Goal: Contribute content: Contribute content

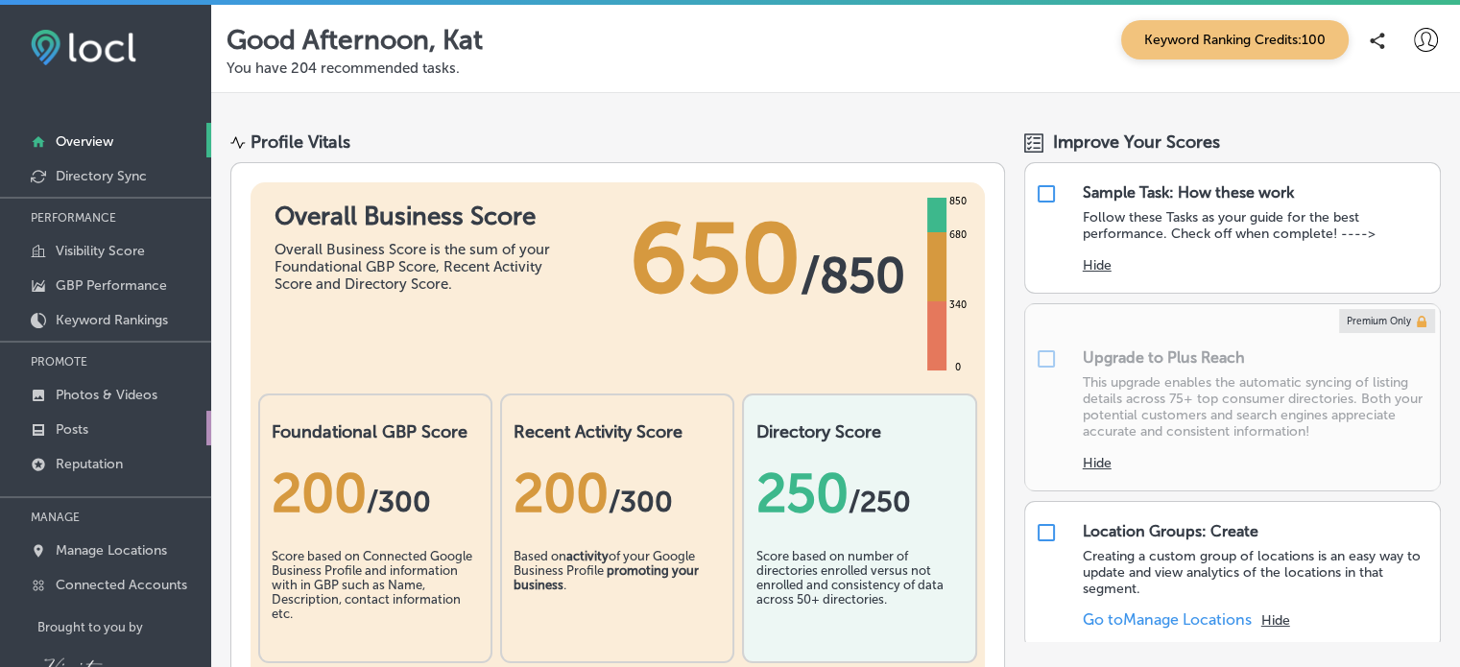
click at [83, 418] on link "Posts" at bounding box center [105, 428] width 211 height 35
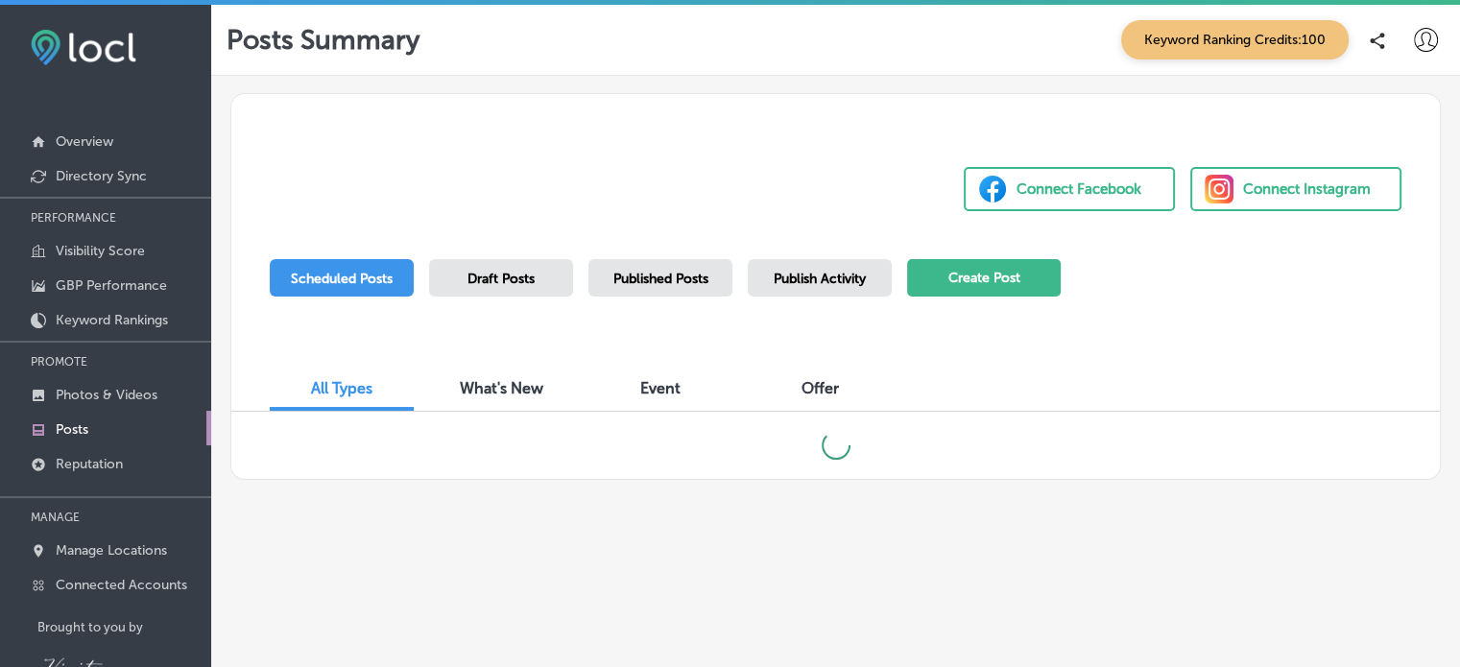
click at [1004, 274] on button "Create Post" at bounding box center [984, 277] width 154 height 37
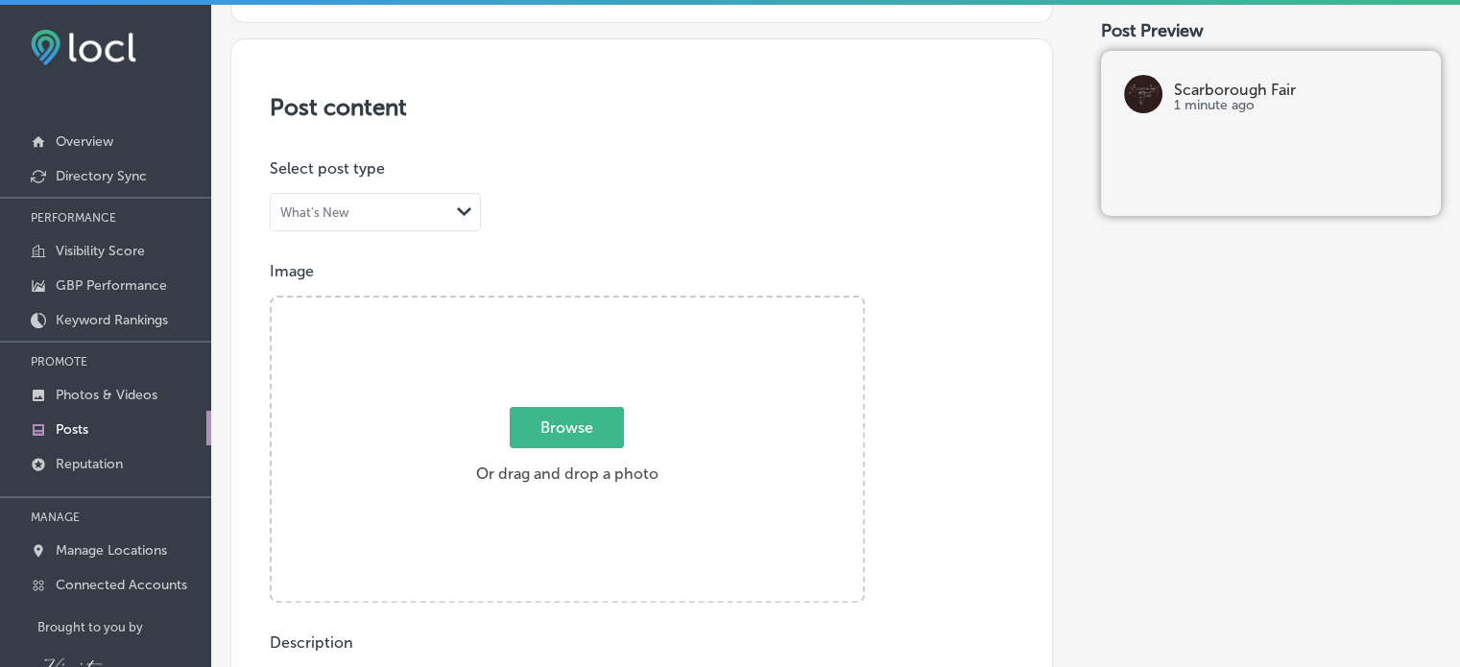
scroll to position [377, 0]
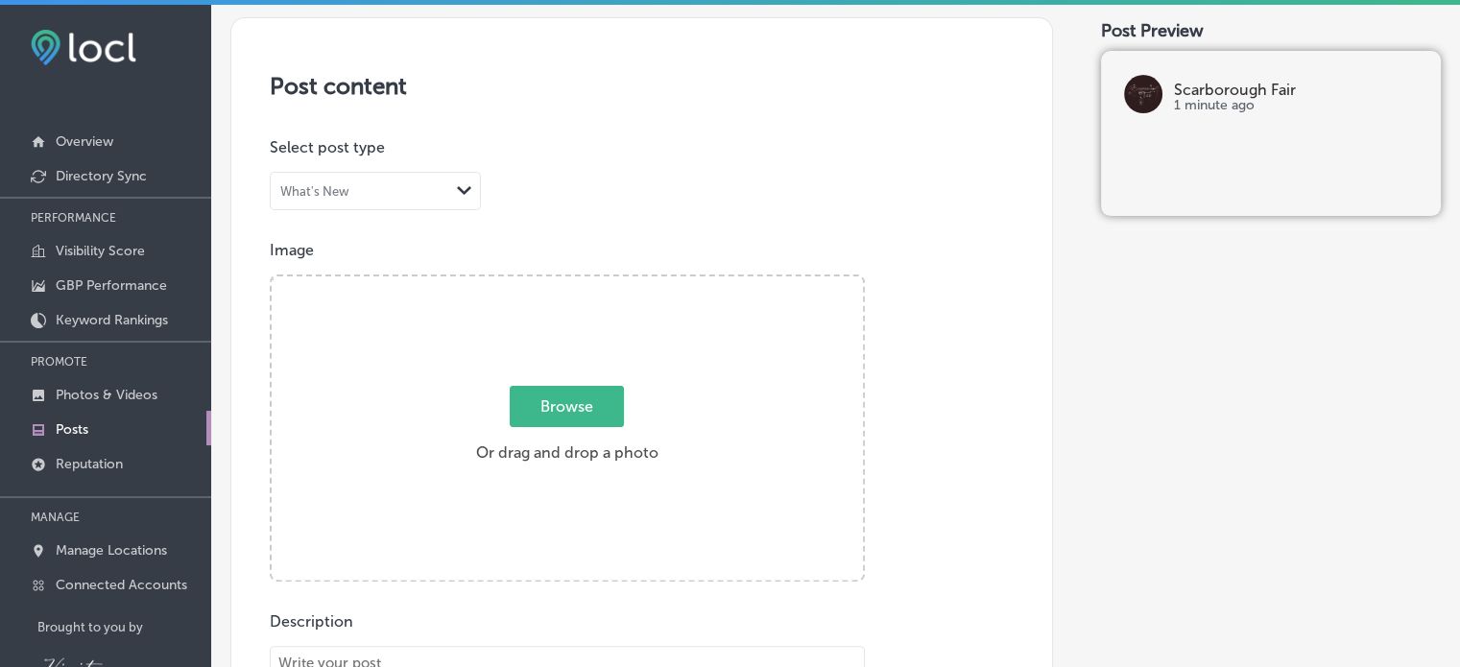
click at [559, 417] on span "Browse" at bounding box center [567, 406] width 114 height 41
click at [559, 282] on input "Browse Or drag and drop a photo" at bounding box center [567, 279] width 591 height 6
type input "C:\fakepath\red4.jpeg"
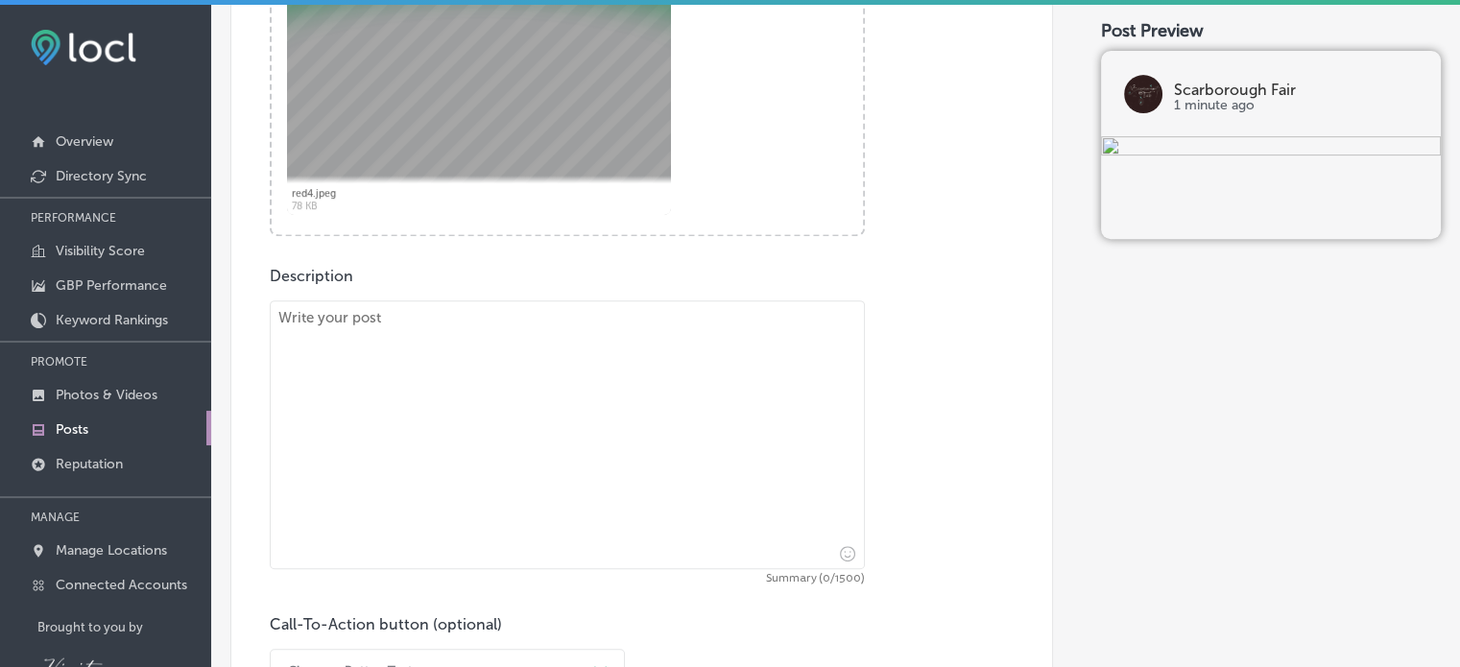
scroll to position [753, 0]
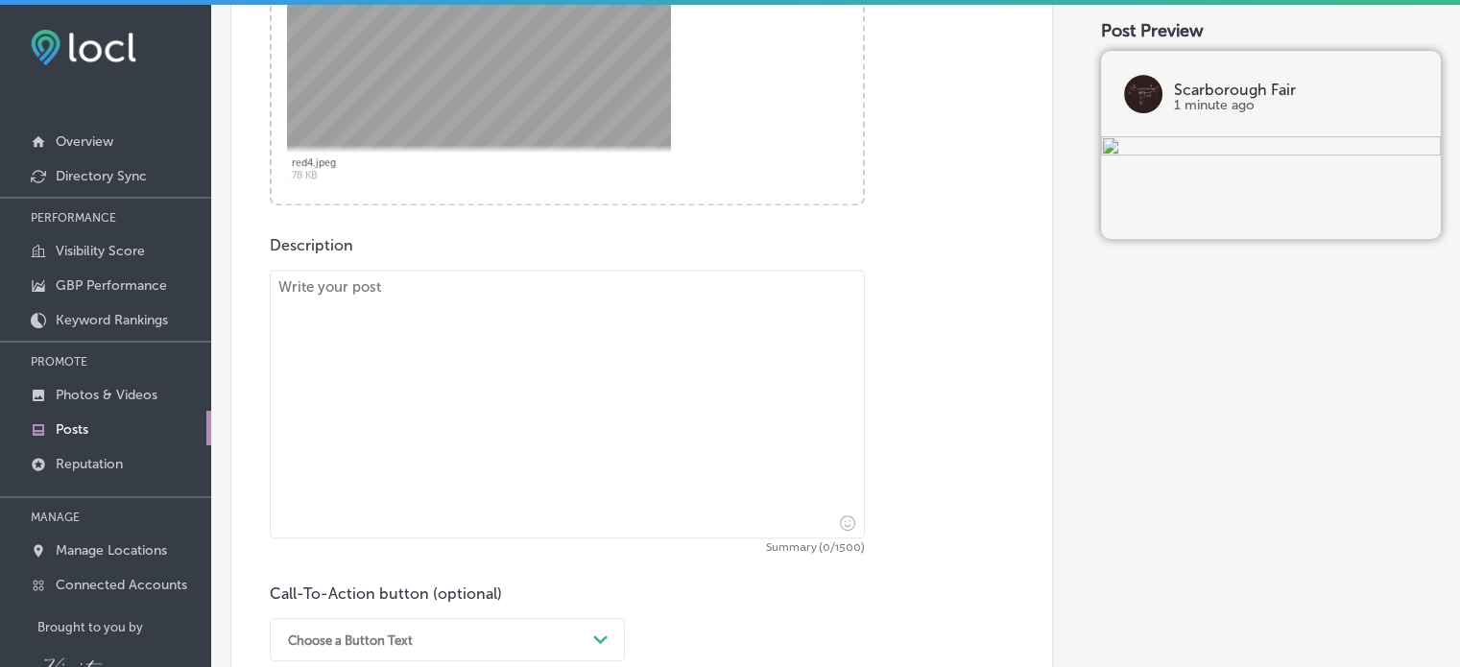
click at [320, 320] on textarea at bounding box center [567, 404] width 595 height 269
paste textarea "Red Plaid Makes Me Happy [URL][DOMAIN_NAME] #red #redplaid #slippers #hat #scar…"
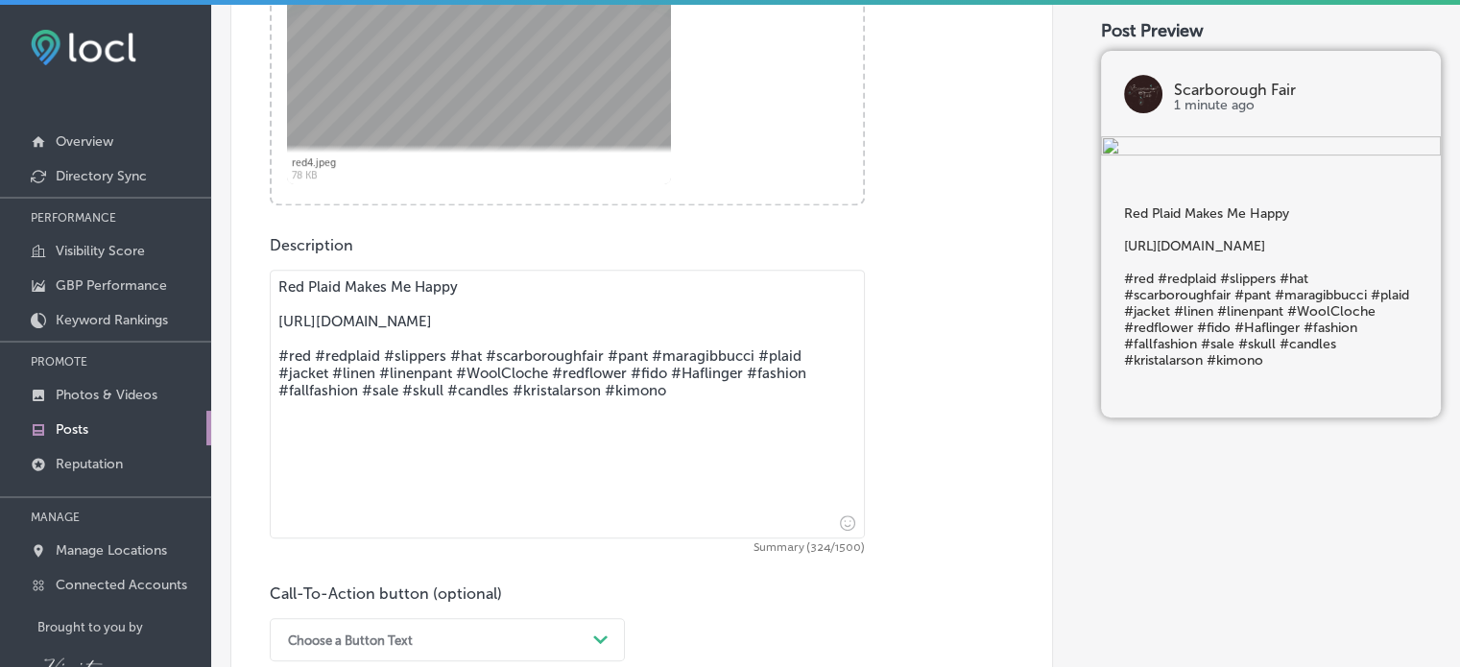
drag, startPoint x: 624, startPoint y: 343, endPoint x: 272, endPoint y: 315, distance: 353.3
click at [272, 315] on textarea "Red Plaid Makes Me Happy [URL][DOMAIN_NAME] #red #redplaid #slippers #hat #scar…" at bounding box center [567, 404] width 595 height 269
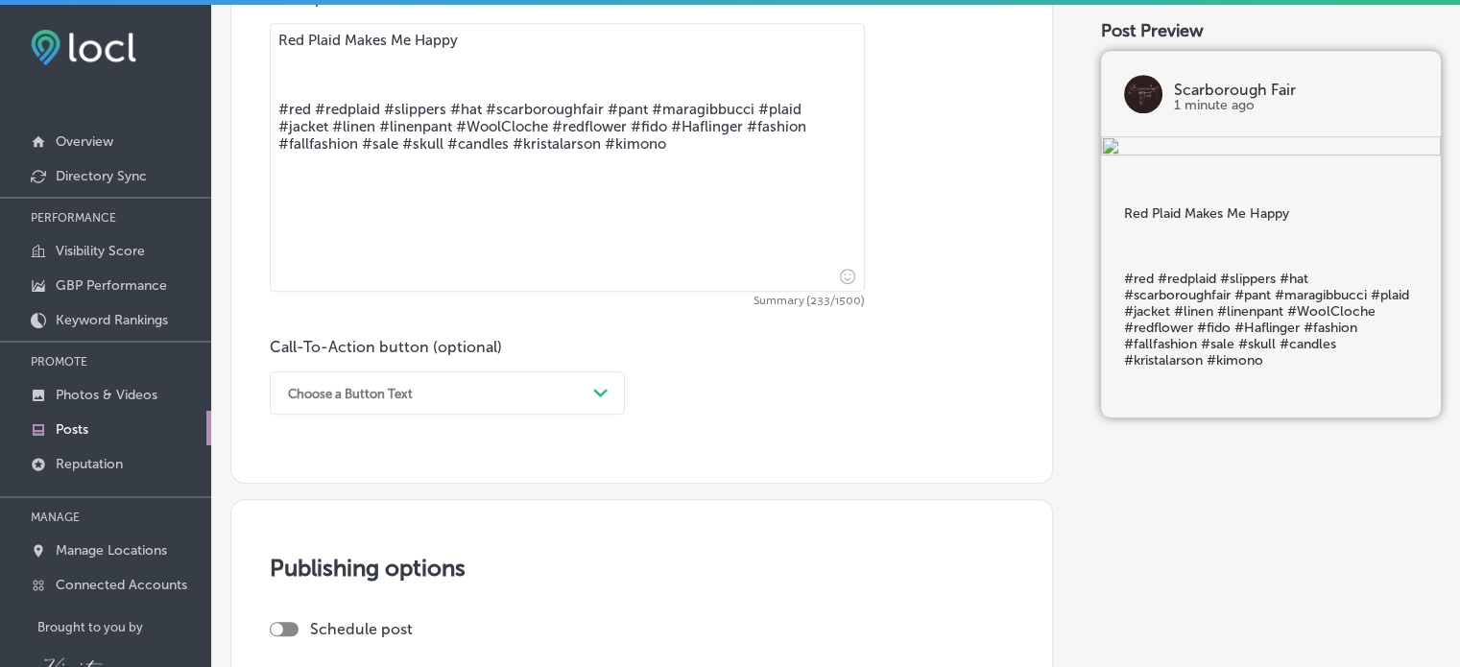
scroll to position [1007, 0]
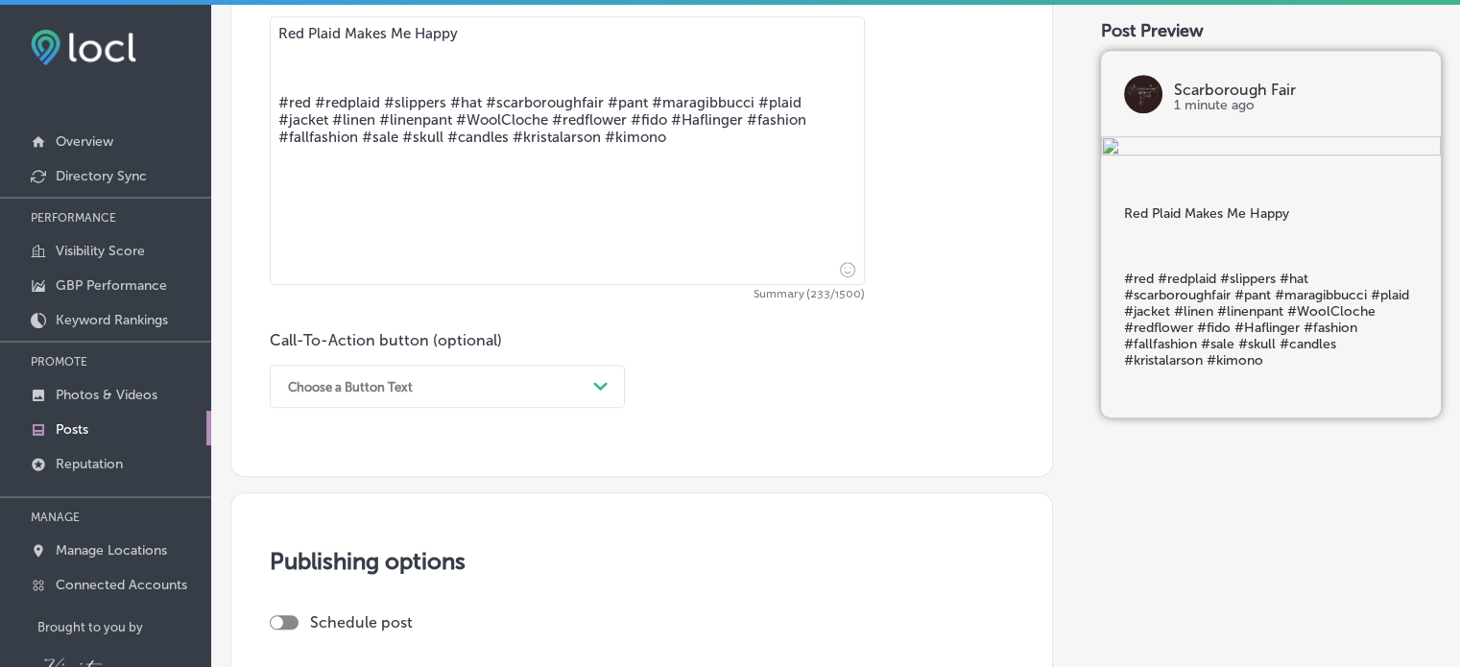
type textarea "Red Plaid Makes Me Happy #red #redplaid #slippers #hat #scarboroughfair #pant #…"
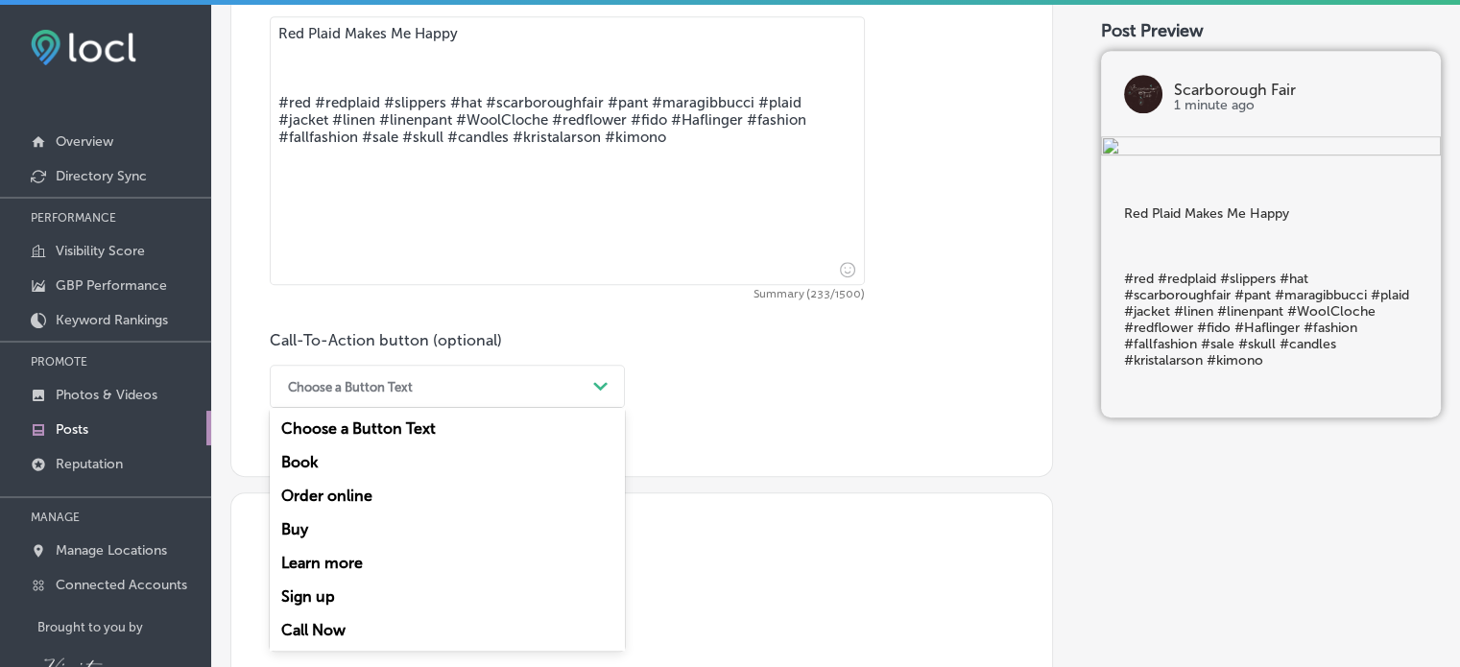
click at [598, 388] on icon "Path Created with Sketch." at bounding box center [600, 386] width 14 height 9
click at [354, 558] on div "Learn more" at bounding box center [447, 563] width 355 height 34
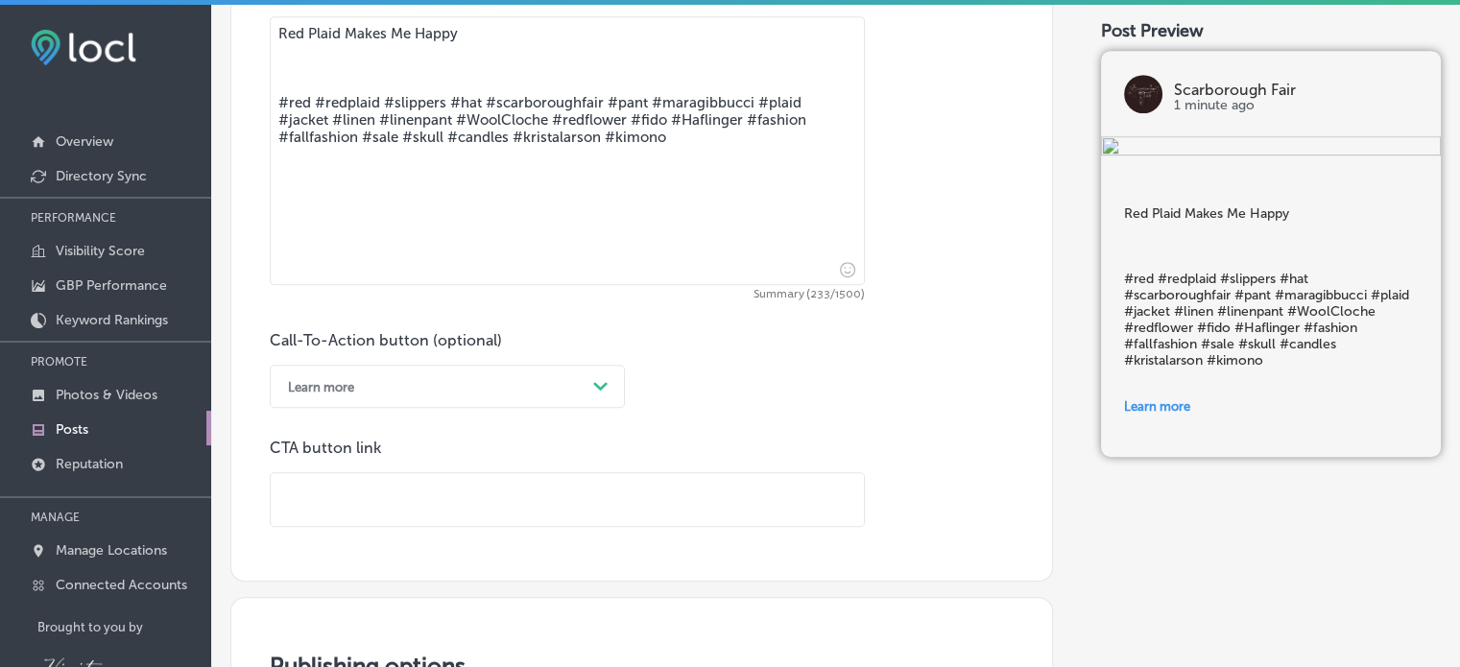
click at [324, 486] on input "text" at bounding box center [567, 499] width 593 height 53
paste input "[URL][DOMAIN_NAME]"
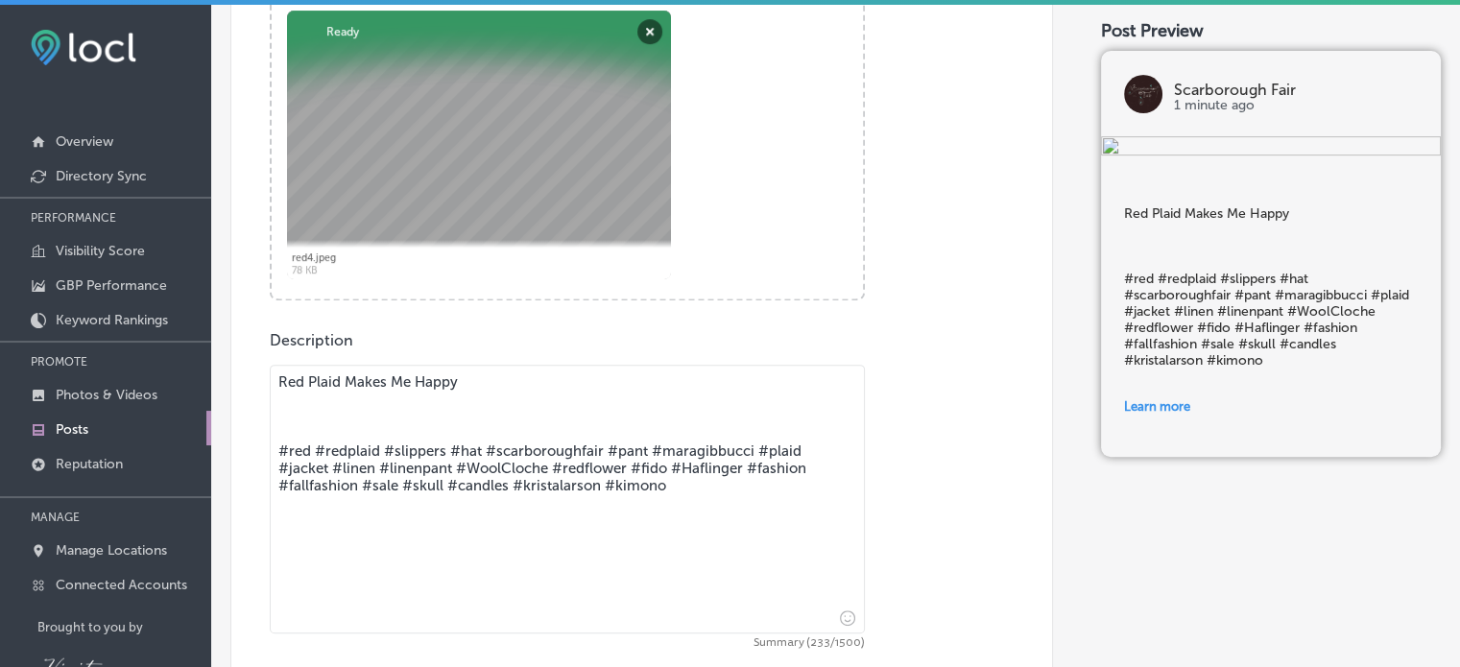
scroll to position [652, 0]
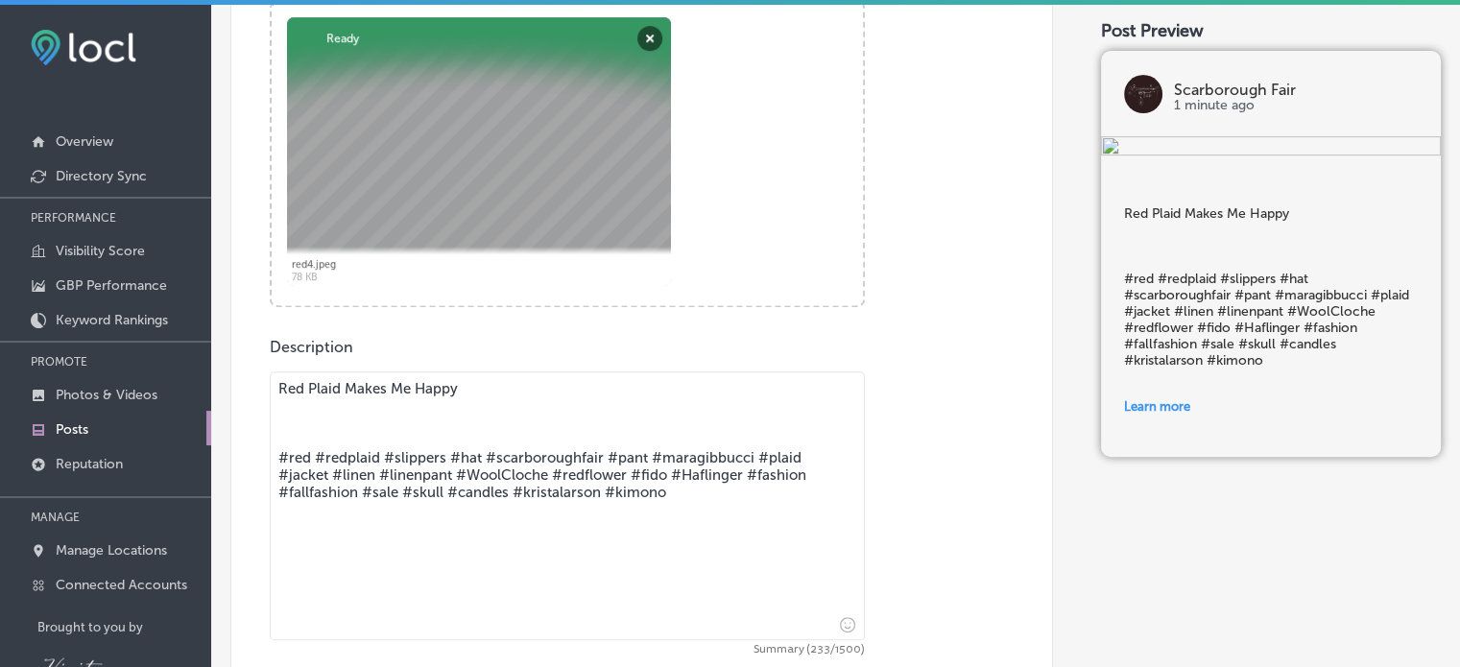
type input "[URL][DOMAIN_NAME]"
drag, startPoint x: 668, startPoint y: 492, endPoint x: 257, endPoint y: 448, distance: 413.1
click at [257, 448] on div "Post content Select location(s) Select post type What's New Path Created with S…" at bounding box center [641, 374] width 822 height 1263
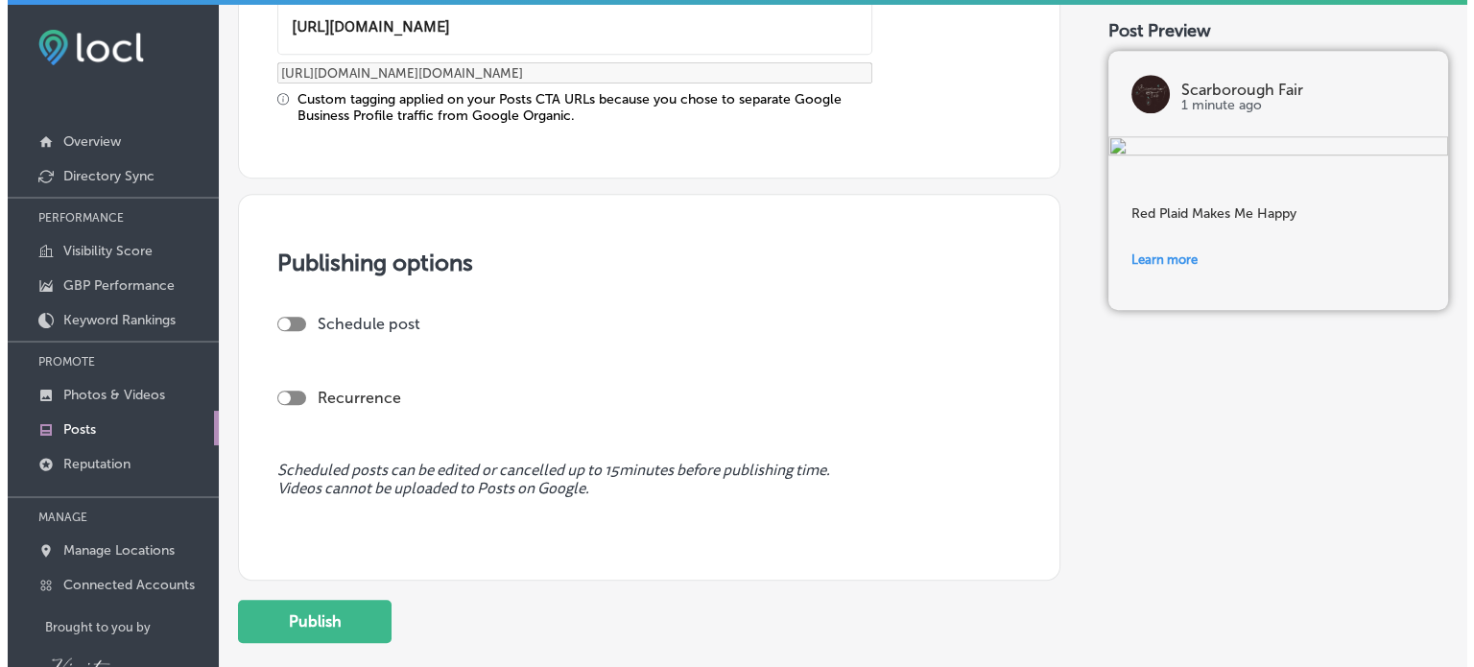
scroll to position [1499, 0]
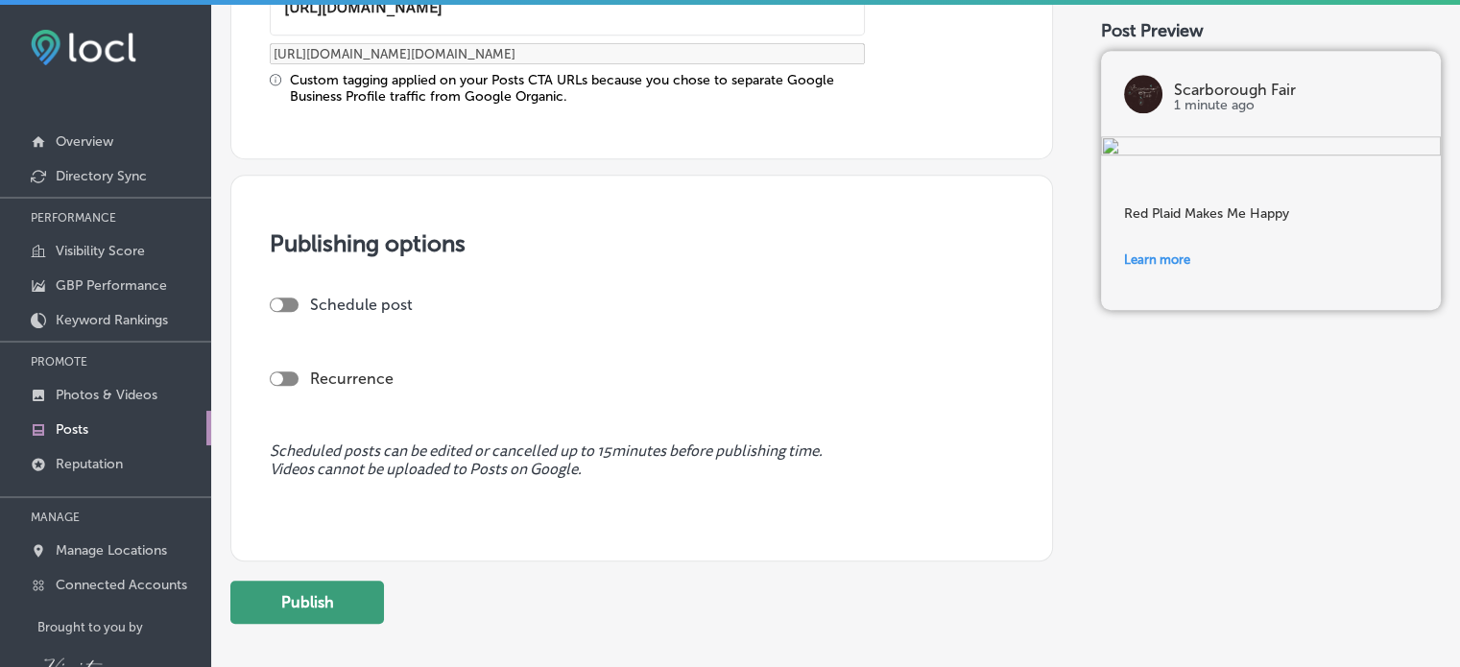
type textarea "Red Plaid Makes Me Happy"
click at [297, 588] on button "Publish" at bounding box center [307, 602] width 154 height 43
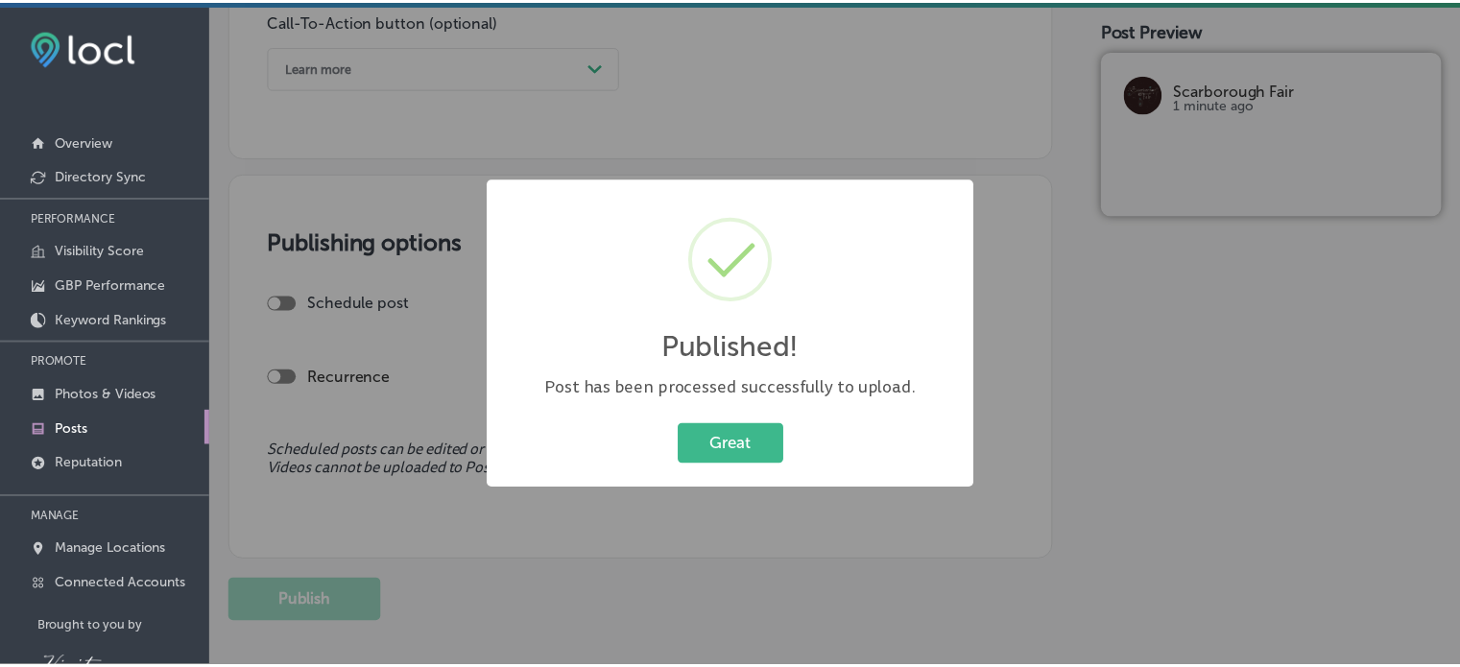
scroll to position [1326, 0]
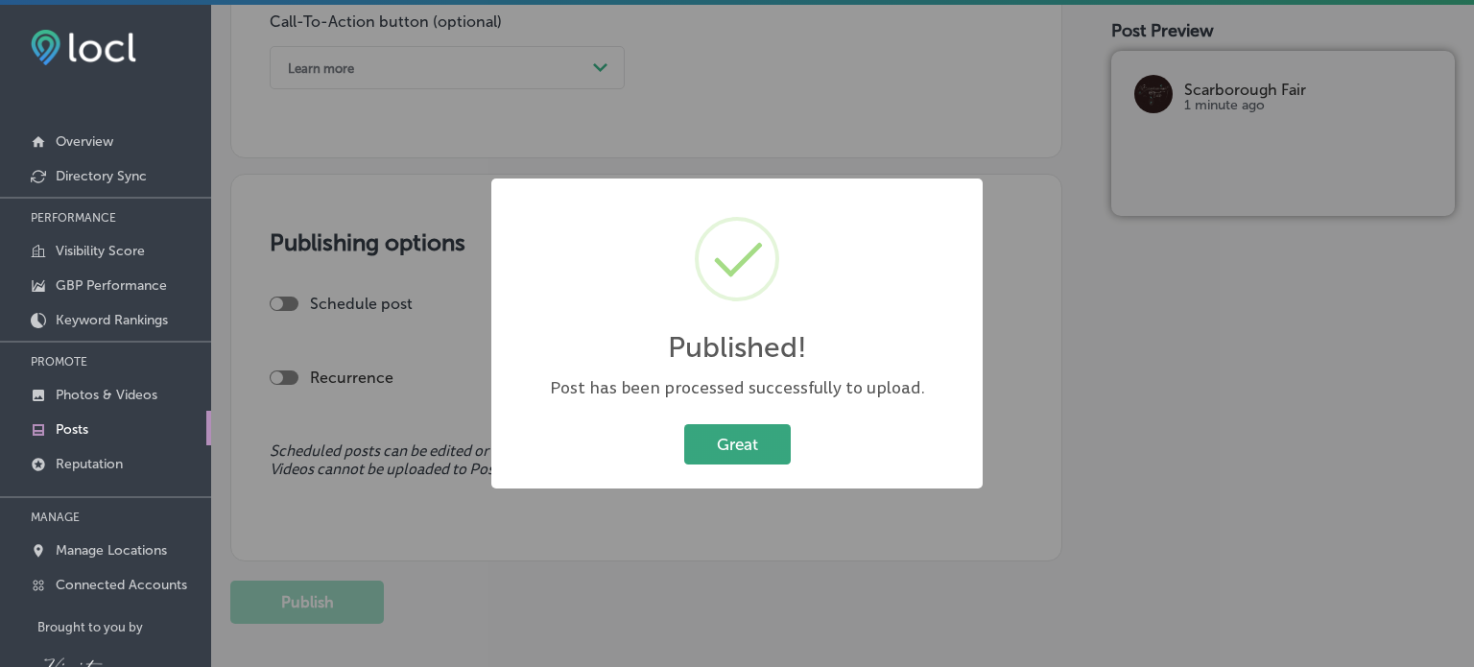
click at [768, 443] on button "Great" at bounding box center [737, 443] width 107 height 39
